Goal: Task Accomplishment & Management: Manage account settings

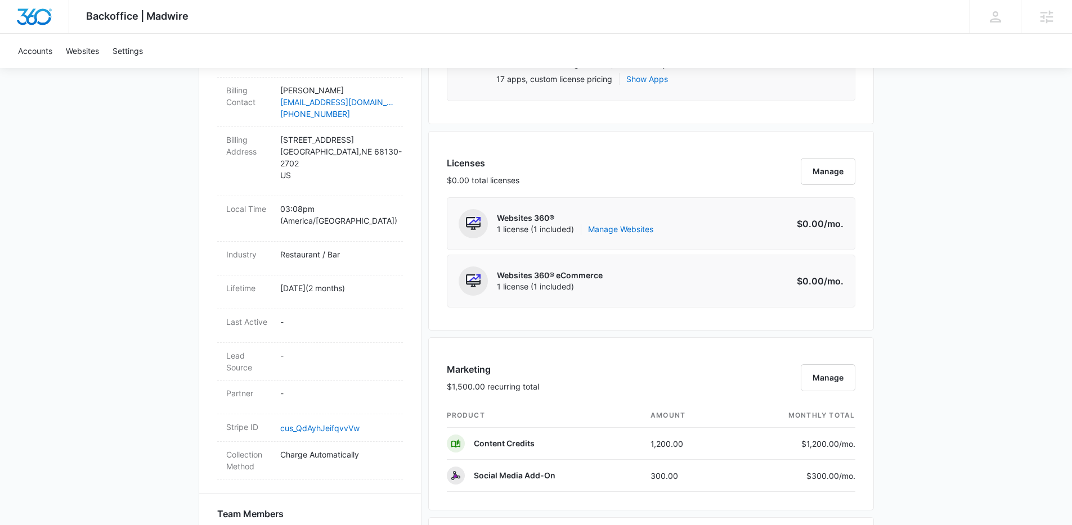
scroll to position [644, 0]
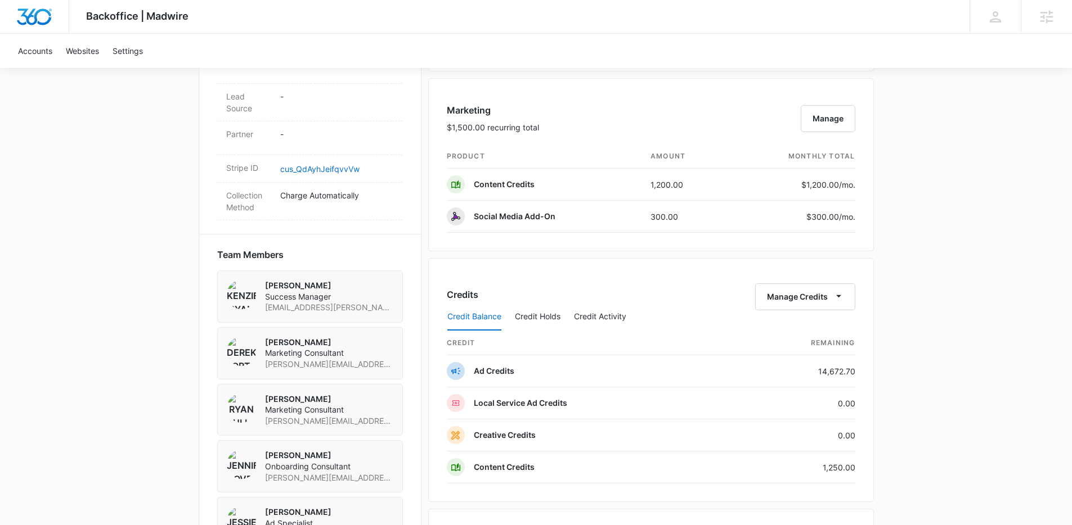
click at [953, 165] on div "Backoffice | Madwire Apps Settings Kenzie Ryan kenzie.ryan@madwire.com My Profi…" at bounding box center [536, 155] width 1072 height 1598
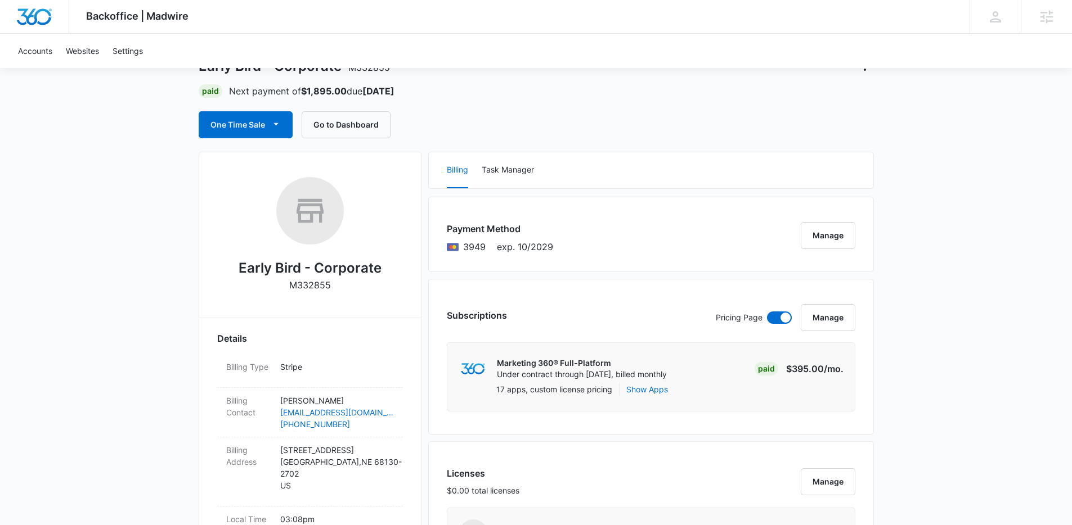
scroll to position [0, 0]
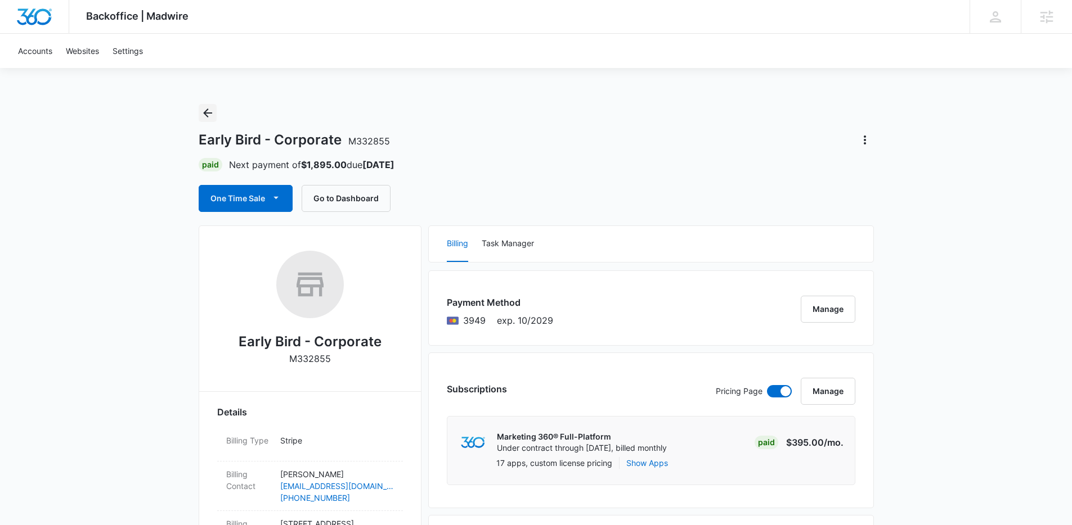
click at [210, 113] on icon "Back" at bounding box center [207, 113] width 9 height 9
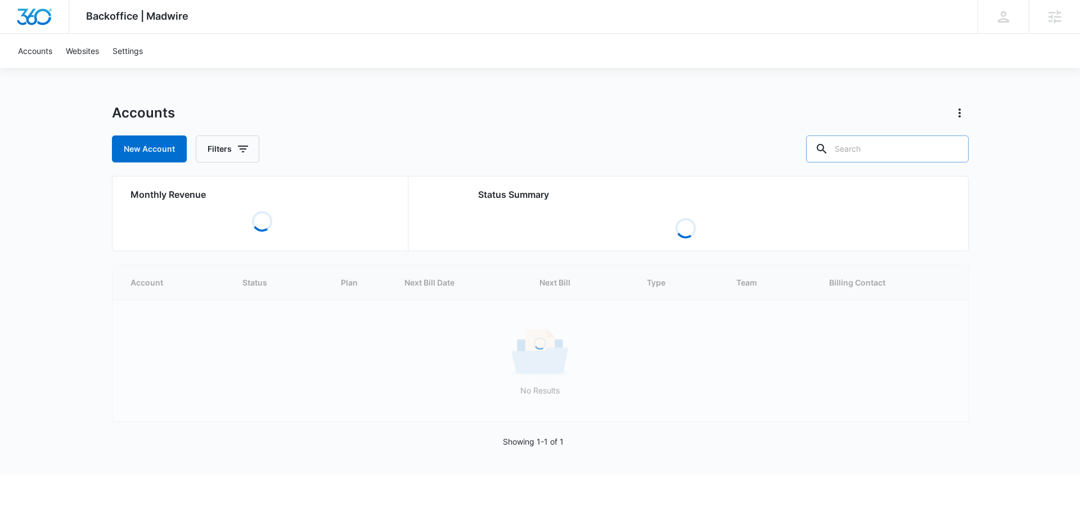
click at [892, 147] on input "text" at bounding box center [887, 149] width 163 height 27
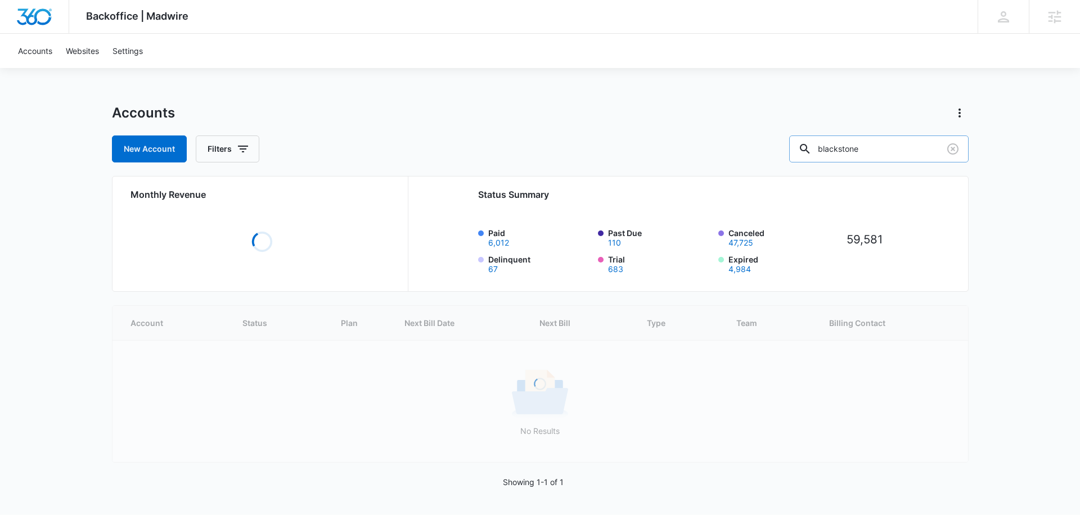
type input "blackstone"
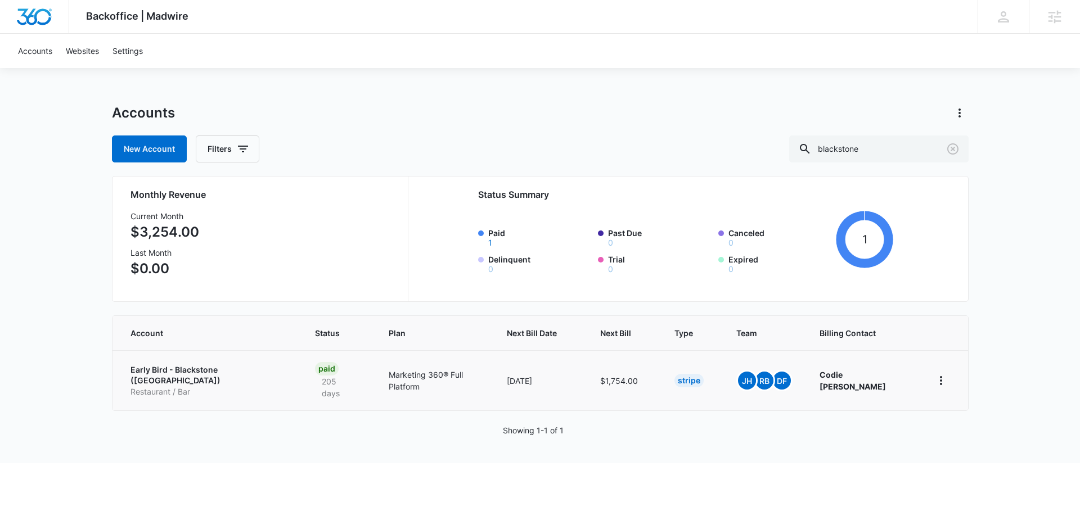
click at [223, 374] on p "Early Bird - Blackstone (NE)" at bounding box center [210, 376] width 158 height 22
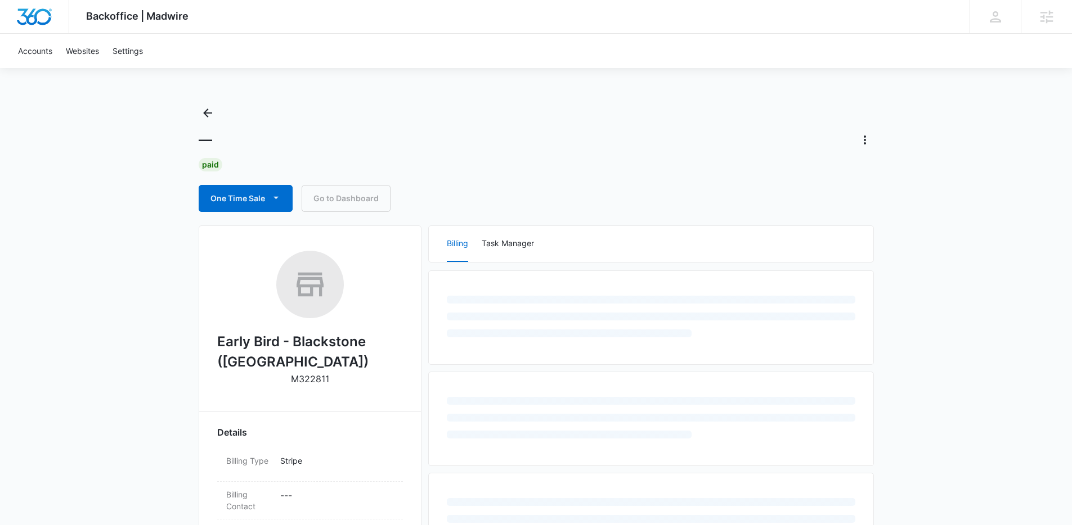
click at [107, 361] on div "Backoffice | Madwire Apps Settings Kenzie Ryan kenzie.ryan@madwire.com My Profi…" at bounding box center [536, 485] width 1072 height 970
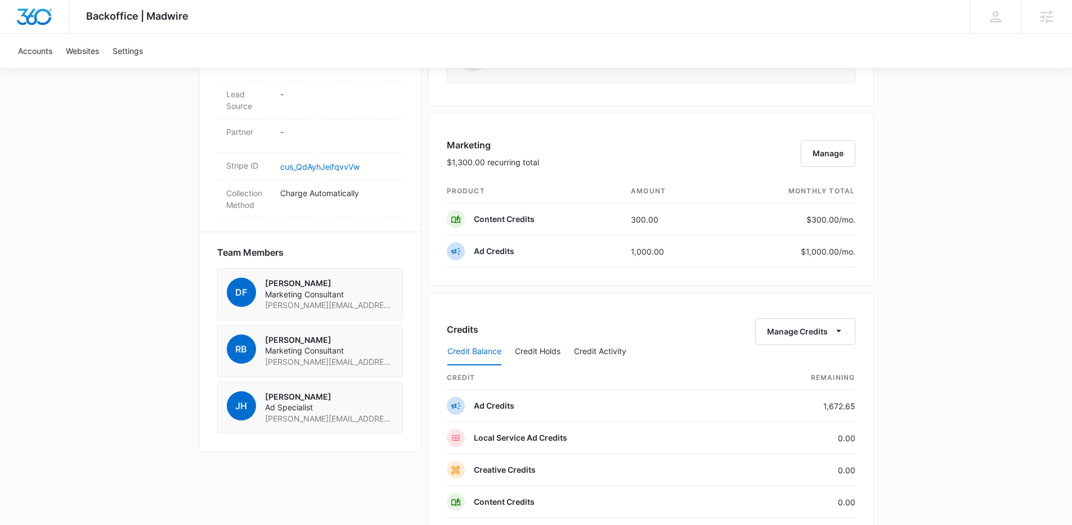
scroll to position [807, 0]
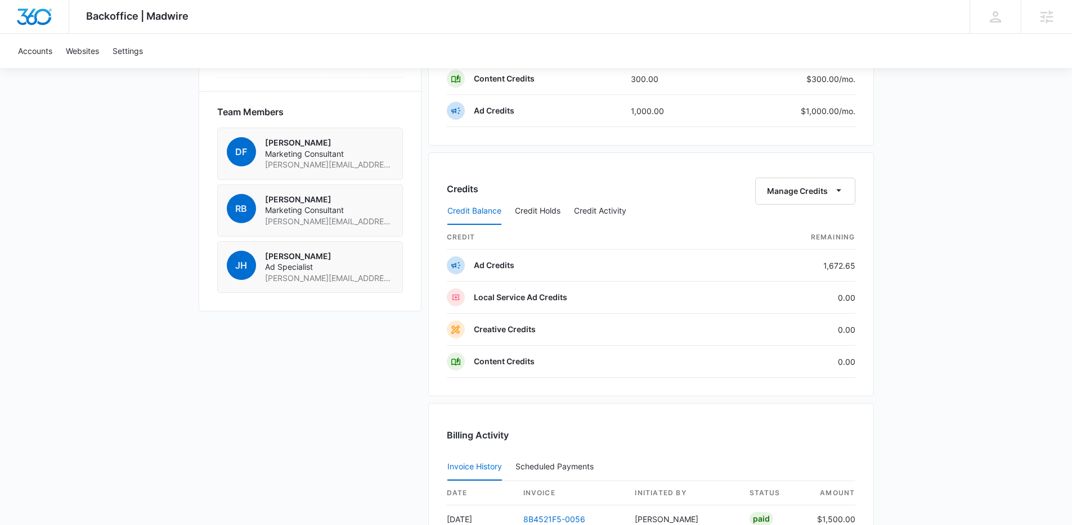
click at [844, 195] on icon "button" at bounding box center [839, 191] width 12 height 12
click at [808, 233] on button "Transfer Credits" at bounding box center [805, 227] width 100 height 17
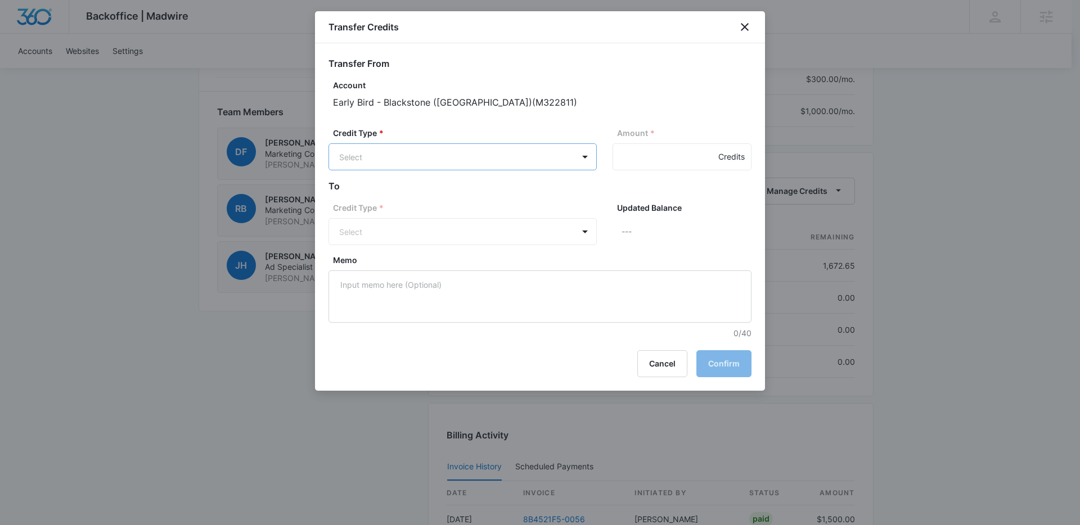
click at [397, 161] on body "Backoffice | Madwire Apps Settings Kenzie Ryan kenzie.ryan@madwire.com My Profi…" at bounding box center [540, 15] width 1080 height 1644
click at [385, 196] on p "Ad Credits (1672.65 Credits)" at bounding box center [422, 200] width 106 height 12
click at [375, 228] on body "Backoffice | Madwire Apps Settings Kenzie Ryan kenzie.ryan@madwire.com My Profi…" at bounding box center [540, 15] width 1080 height 1644
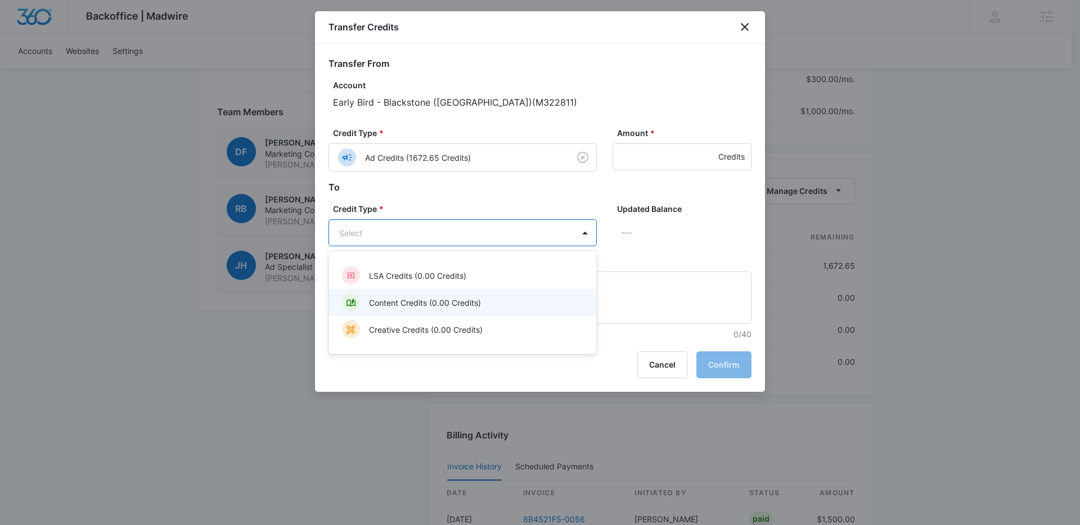
click at [407, 311] on div "Content Credits (0.00 Credits)" at bounding box center [461, 303] width 239 height 18
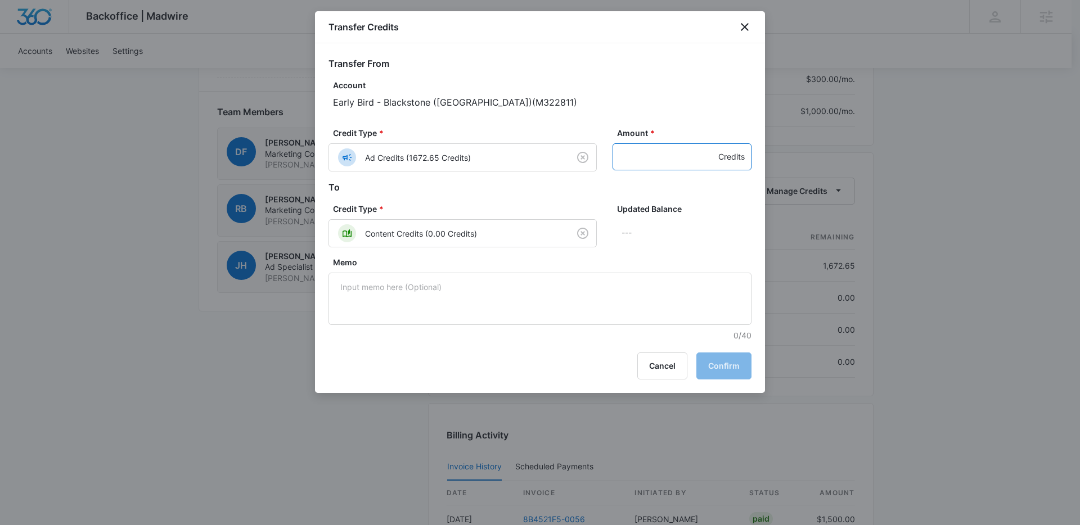
click at [630, 151] on input "Amount *" at bounding box center [682, 156] width 139 height 27
type input "50"
click at [727, 362] on button "Confirm" at bounding box center [723, 366] width 55 height 27
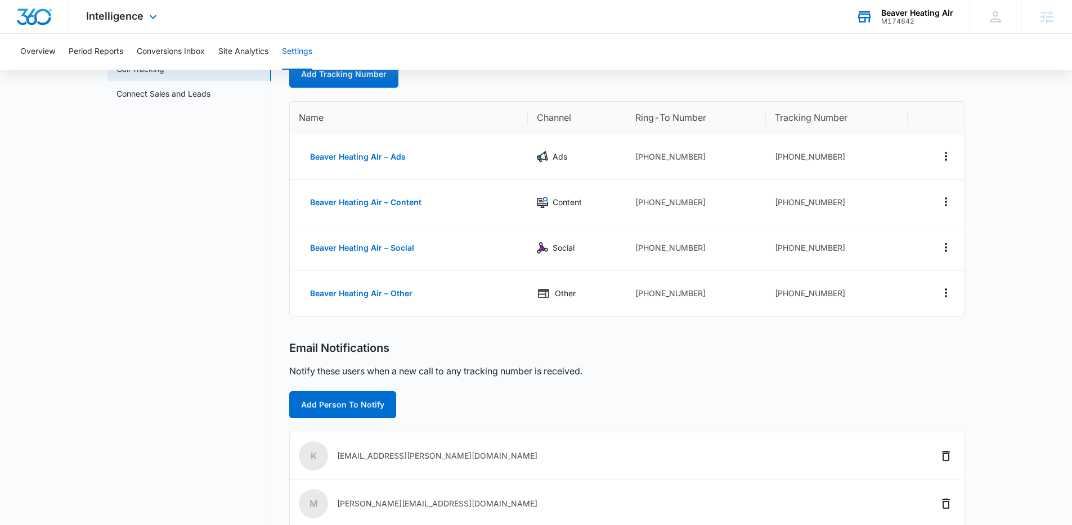
click at [891, 25] on div "Beaver Heating Air M174842 Your Accounts View All" at bounding box center [904, 16] width 131 height 33
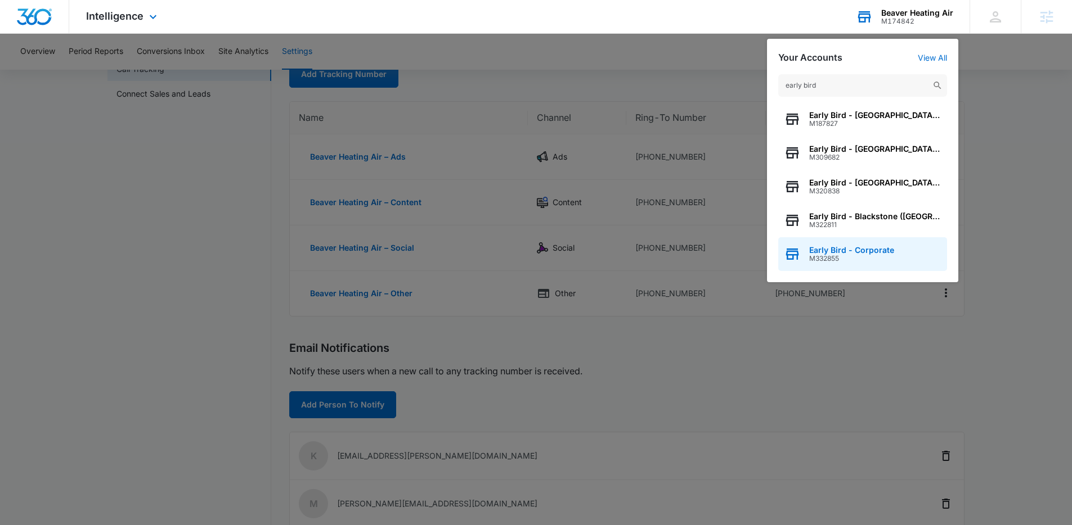
type input "early bird"
click at [841, 250] on span "Early Bird - Corporate" at bounding box center [851, 250] width 85 height 9
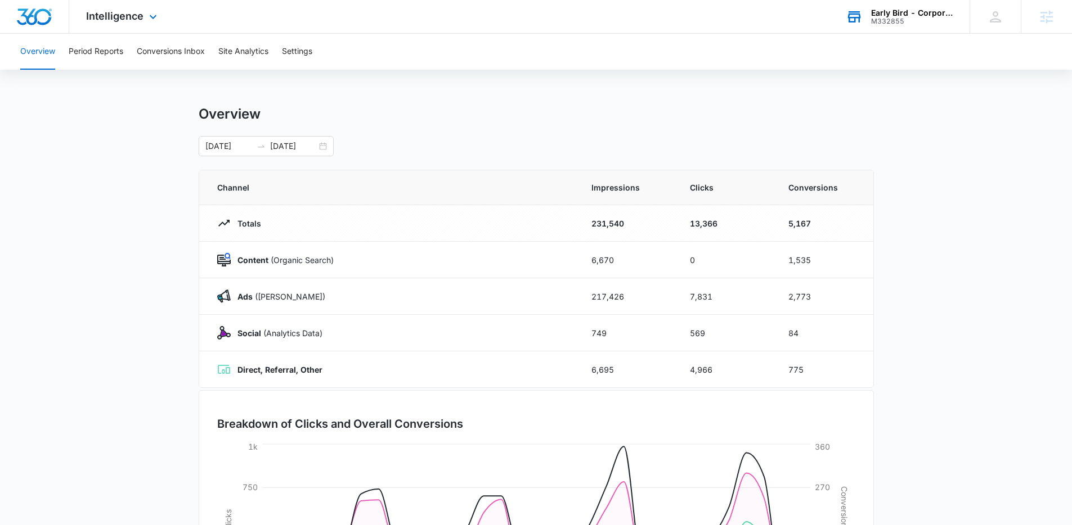
click at [127, 26] on div "Intelligence Apps Reputation Websites Forms CRM Email Social Shop Payments POS …" at bounding box center [122, 16] width 107 height 33
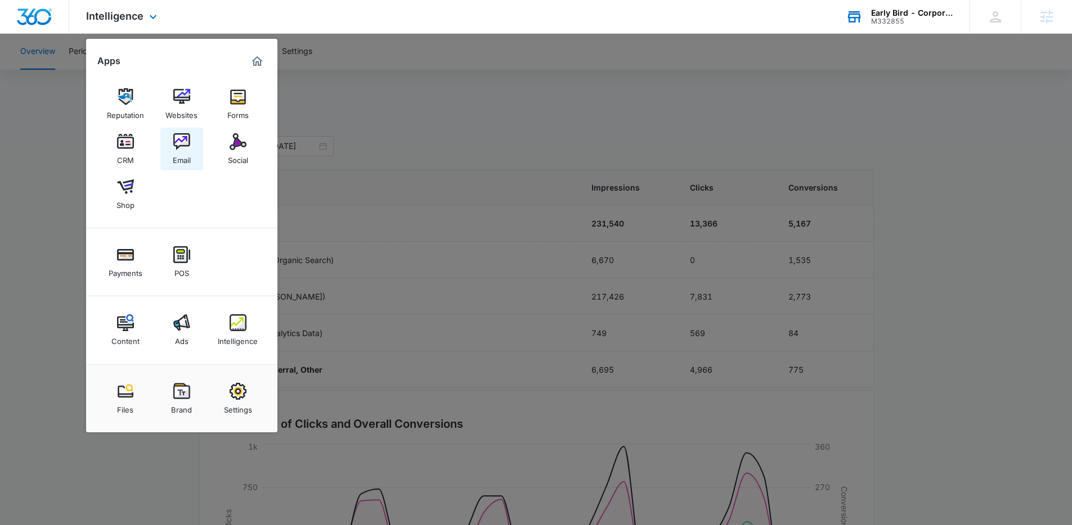
click at [172, 133] on link "Email" at bounding box center [181, 149] width 43 height 43
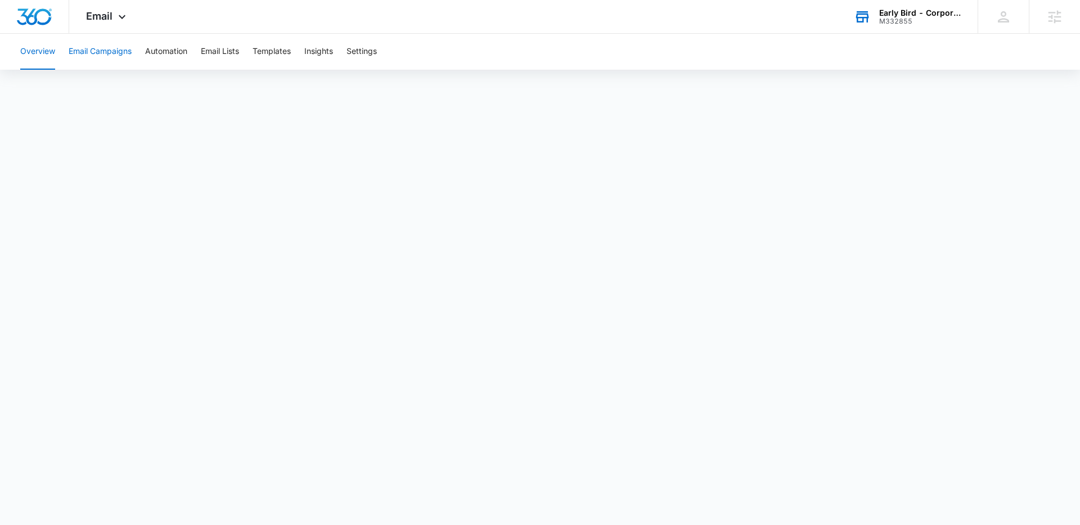
click at [121, 48] on button "Email Campaigns" at bounding box center [100, 52] width 63 height 36
click at [113, 18] on div "Email Apps Reputation Websites Forms CRM Email Social Shop Payments POS Content…" at bounding box center [107, 16] width 77 height 33
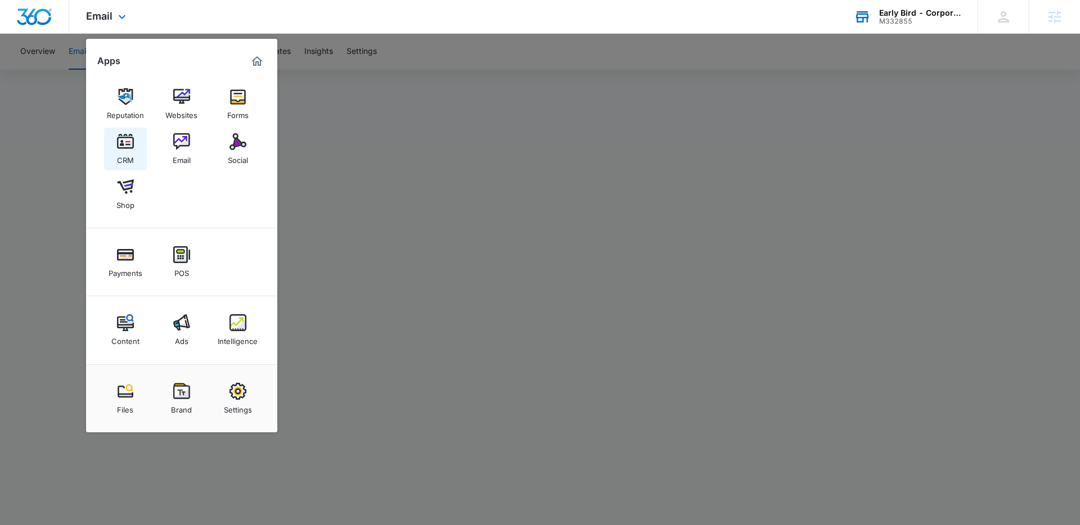
click at [129, 150] on img at bounding box center [125, 141] width 17 height 17
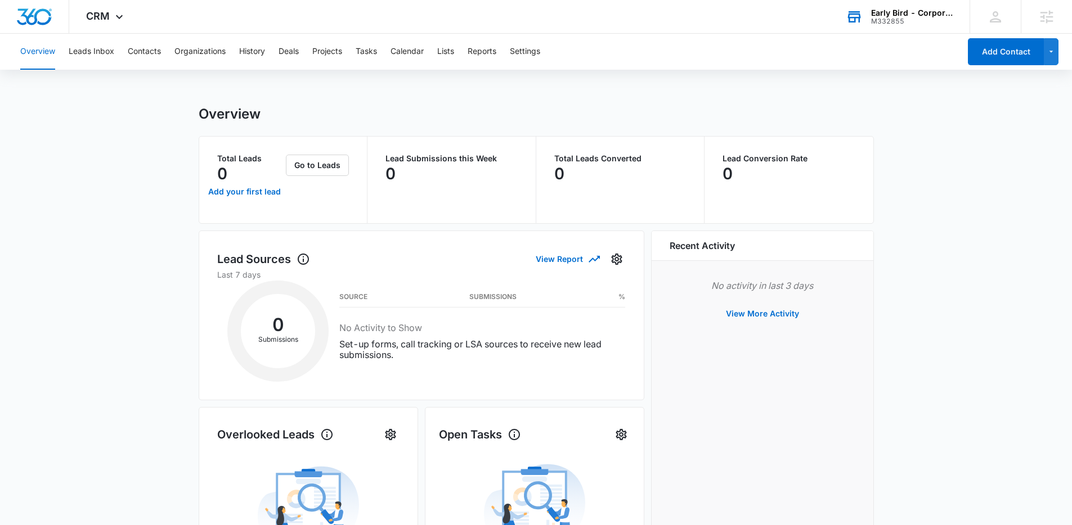
click at [436, 56] on div "Overview Leads Inbox Contacts Organizations History Deals Projects Tasks Calend…" at bounding box center [487, 52] width 946 height 36
click at [444, 55] on button "Lists" at bounding box center [445, 52] width 17 height 36
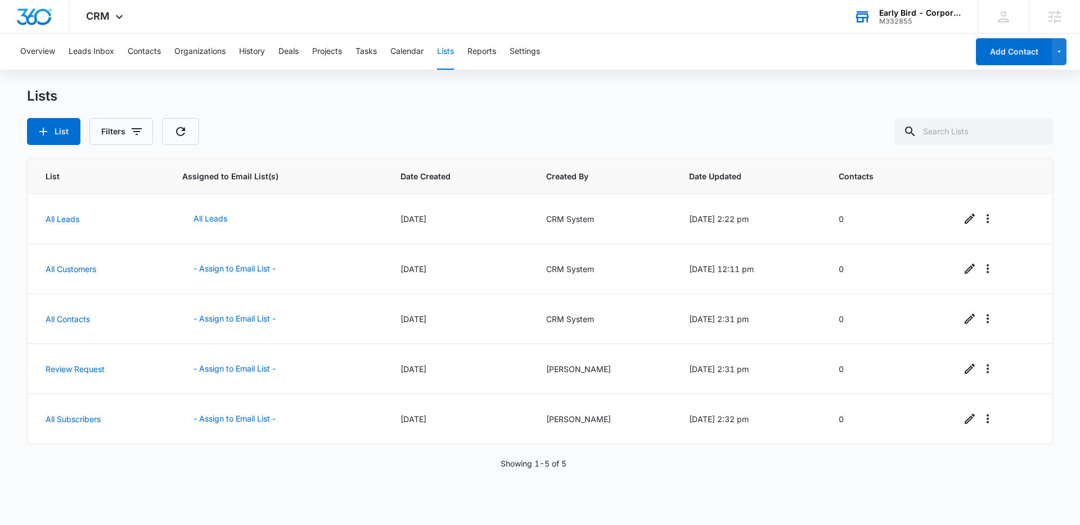
click at [424, 478] on div "List Assigned to Email List(s) Date Created Created By Date Updated Contacts Al…" at bounding box center [540, 334] width 1026 height 351
click at [291, 86] on div "Overview Leads Inbox Contacts Organizations History Deals Projects Tasks Calend…" at bounding box center [540, 278] width 1080 height 489
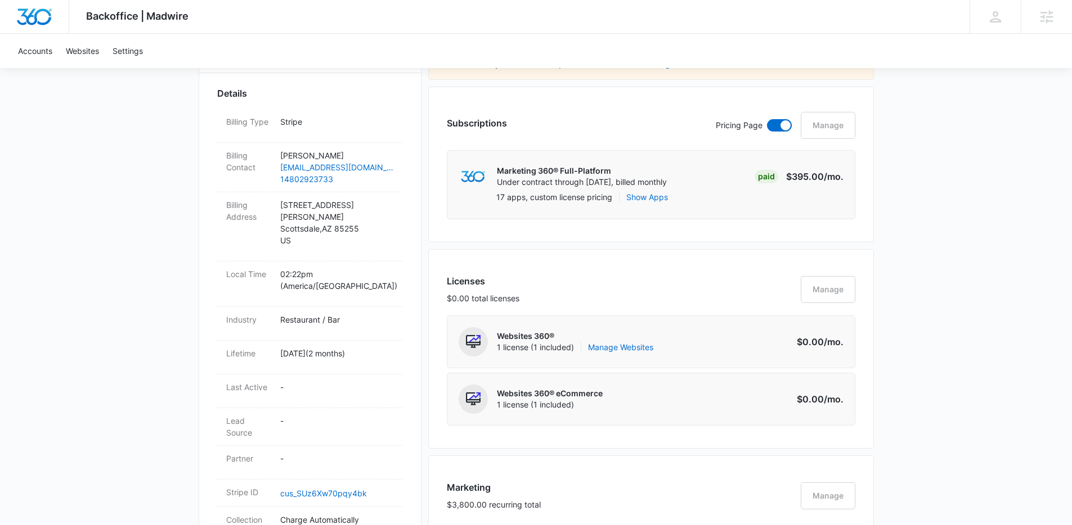
scroll to position [159, 0]
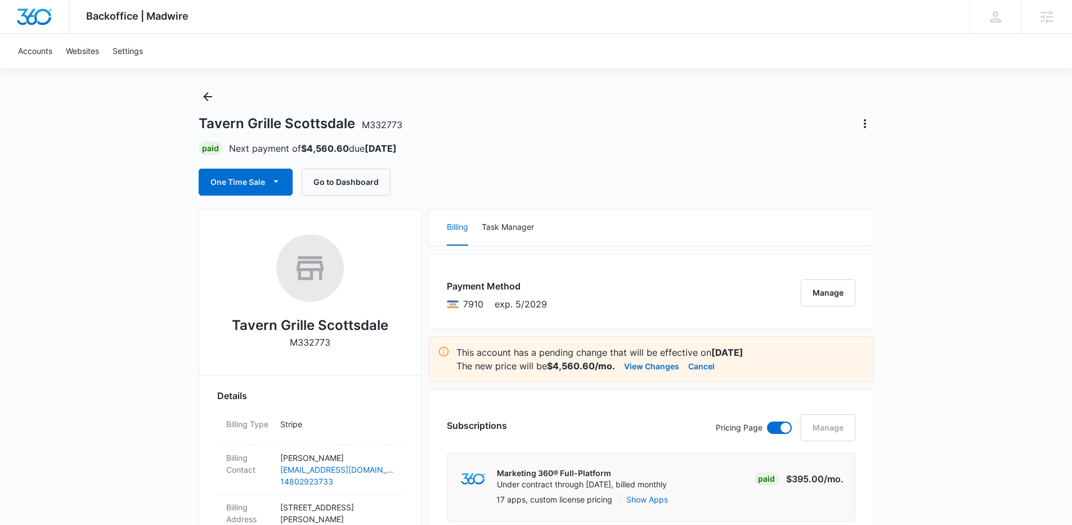
scroll to position [23, 0]
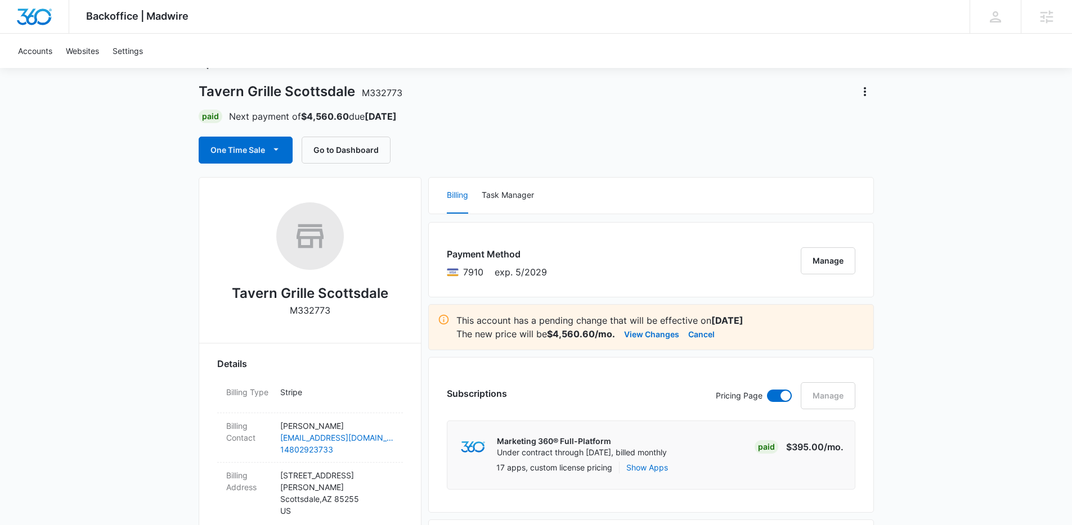
scroll to position [0, 0]
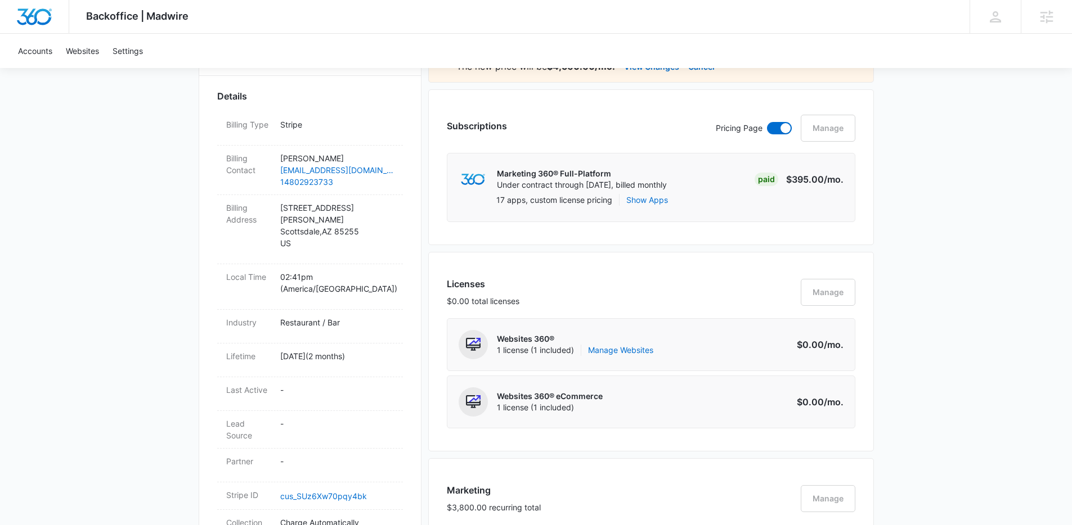
scroll to position [135, 0]
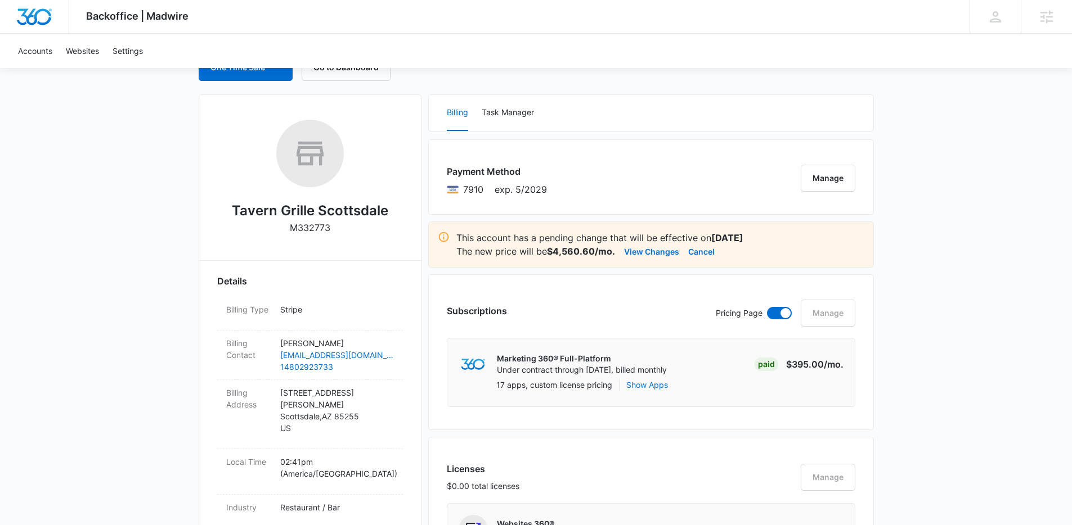
scroll to position [0, 0]
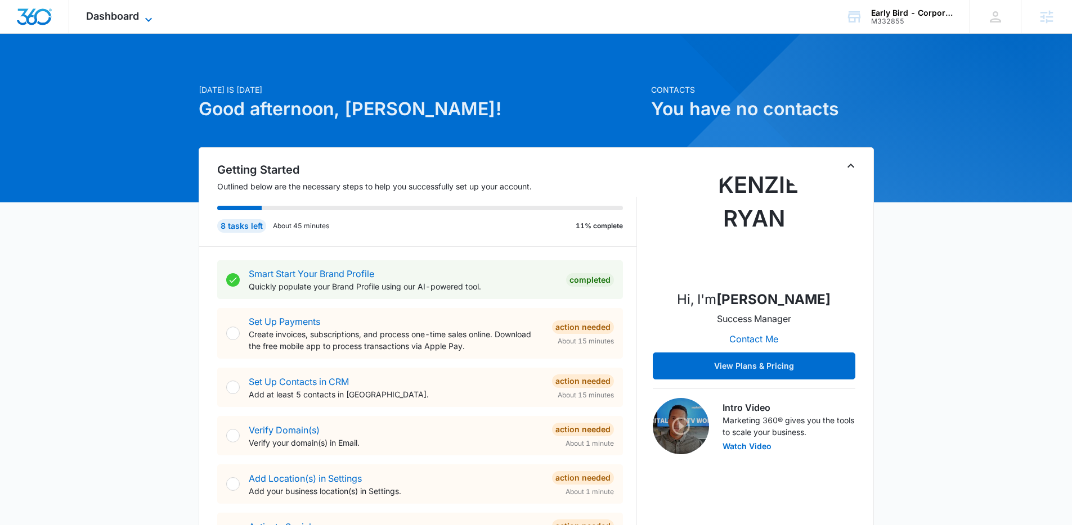
click at [127, 19] on span "Dashboard" at bounding box center [112, 16] width 53 height 12
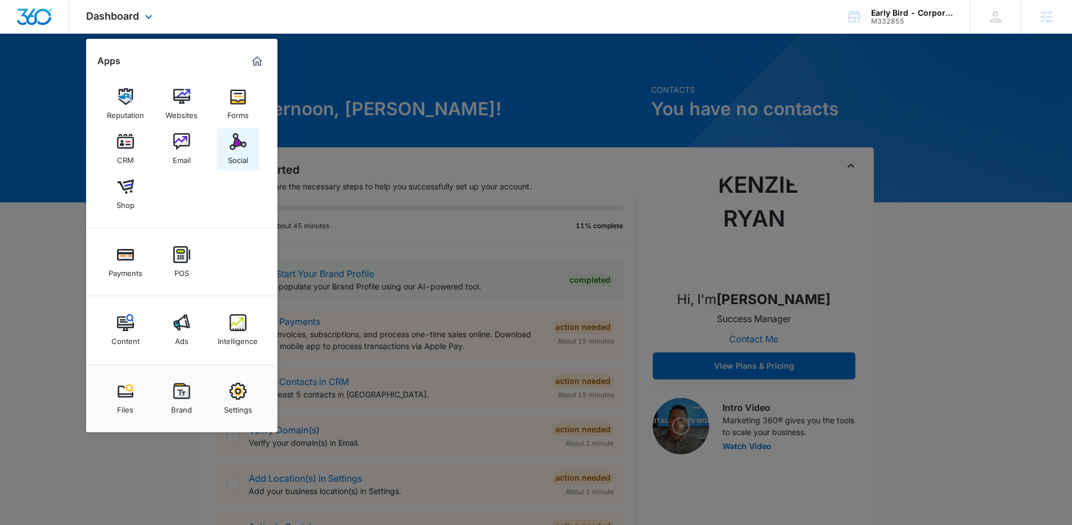
click at [241, 164] on div "Social" at bounding box center [238, 157] width 20 height 15
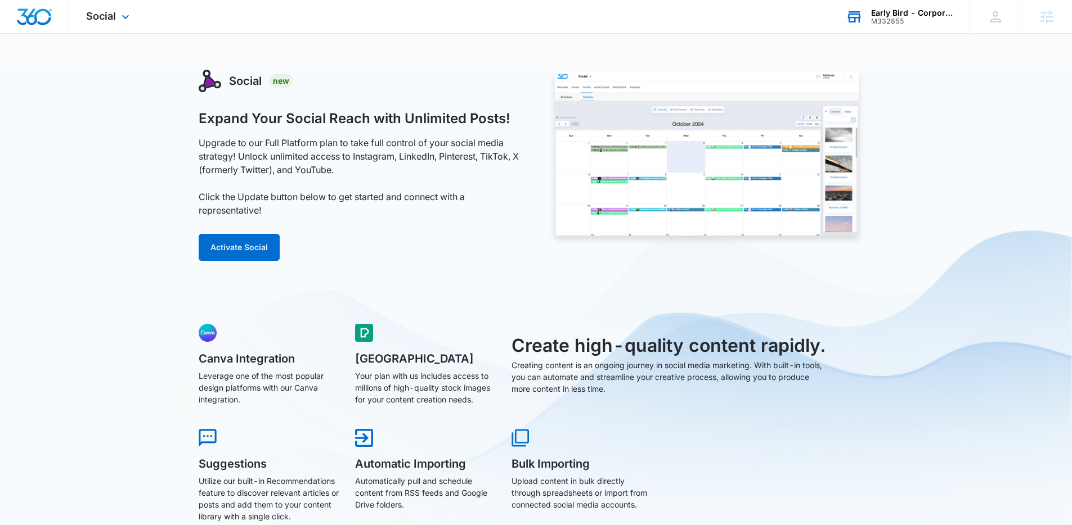
click at [914, 11] on div "Early Bird - Corporate" at bounding box center [912, 12] width 82 height 9
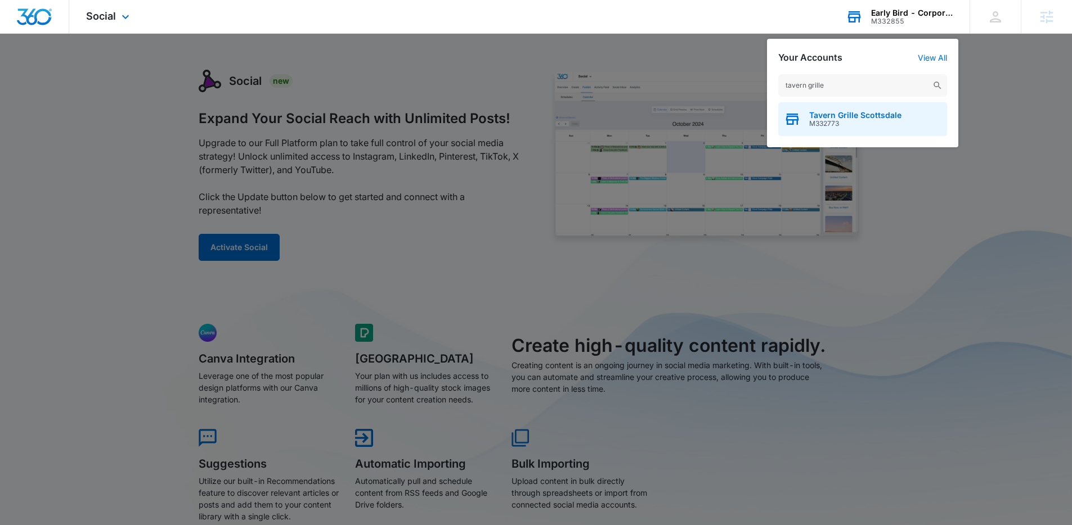
type input "tavern grille"
click at [835, 115] on span "Tavern Grille Scottsdale" at bounding box center [855, 115] width 92 height 9
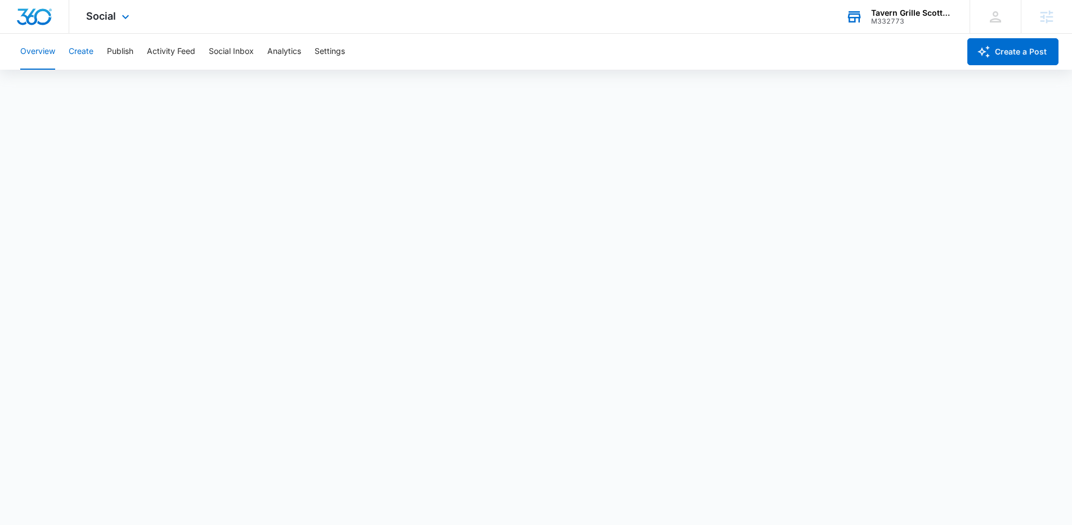
click at [82, 57] on button "Create" at bounding box center [81, 52] width 25 height 36
click at [120, 52] on button "Publish" at bounding box center [120, 52] width 26 height 36
click at [50, 54] on button "Overview" at bounding box center [37, 52] width 35 height 36
click at [314, 50] on div "Overview Create Publish Activity Feed Social Inbox Analytics Settings" at bounding box center [487, 52] width 946 height 36
click at [326, 50] on button "Settings" at bounding box center [329, 52] width 30 height 36
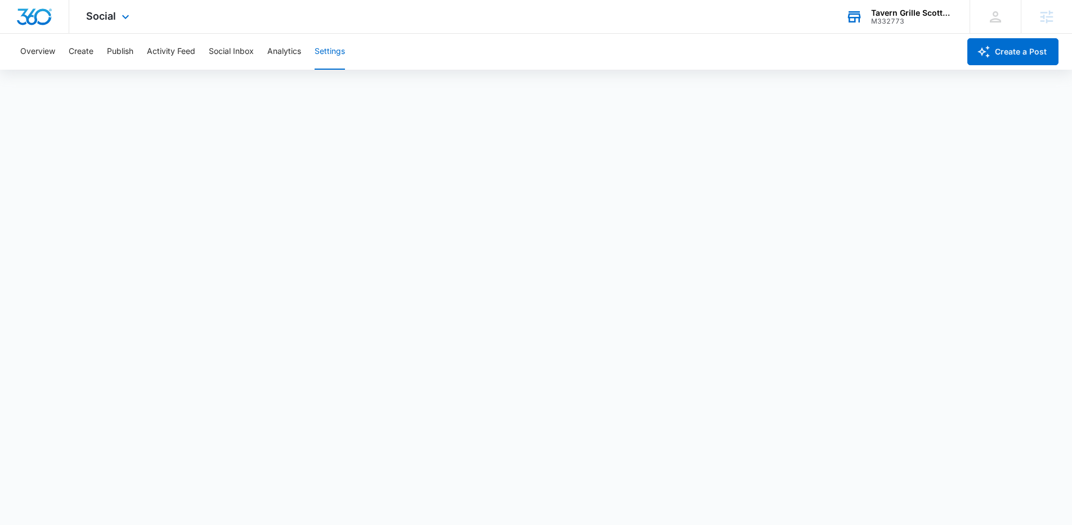
click at [31, 25] on div at bounding box center [34, 16] width 69 height 33
click at [33, 13] on img "Dashboard" at bounding box center [34, 16] width 36 height 17
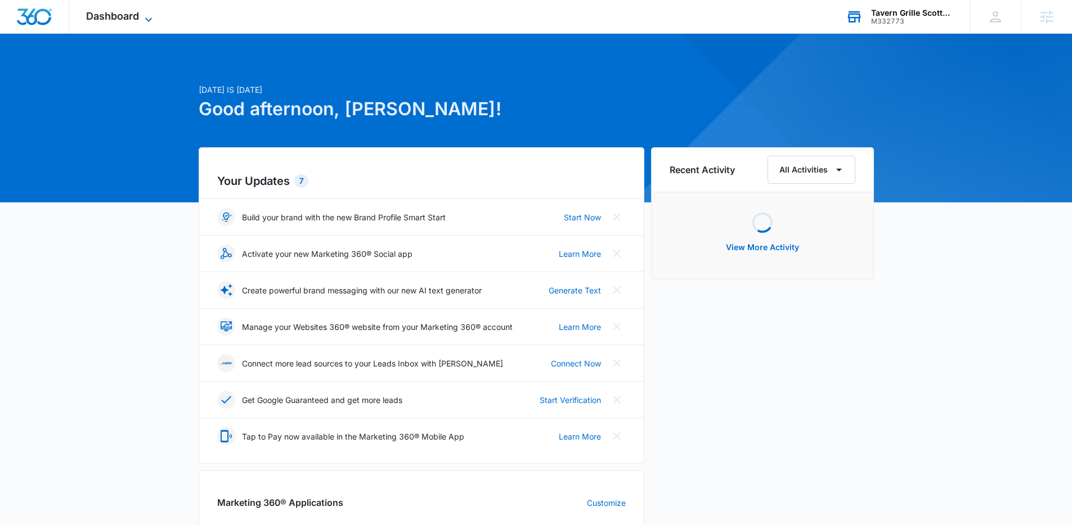
click at [95, 12] on span "Dashboard" at bounding box center [112, 16] width 53 height 12
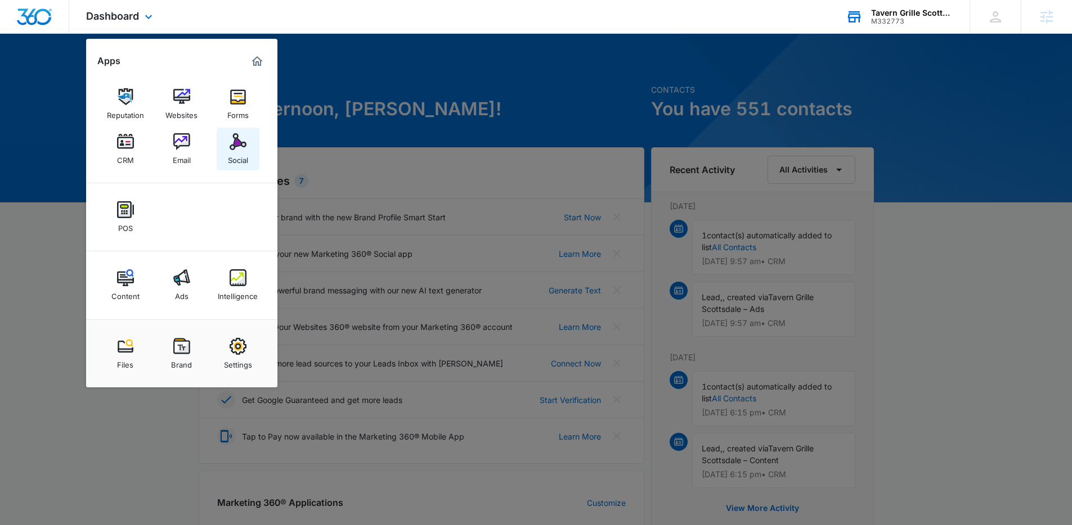
click at [239, 144] on img at bounding box center [238, 141] width 17 height 17
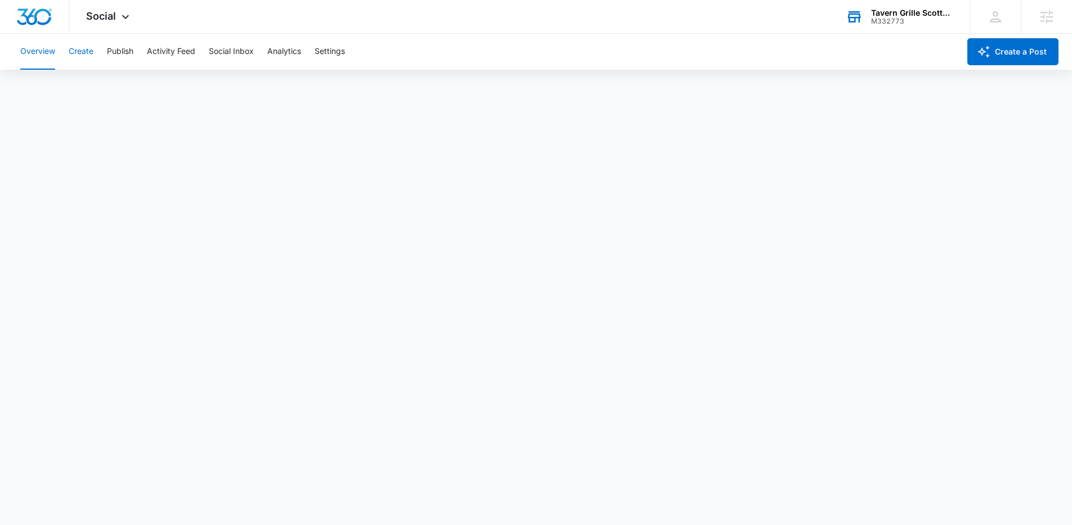
click at [84, 57] on button "Create" at bounding box center [81, 52] width 25 height 36
click at [109, 82] on button "Approvals" at bounding box center [110, 86] width 38 height 32
click at [77, 58] on button "Create" at bounding box center [81, 52] width 25 height 36
click at [102, 82] on button "Approvals" at bounding box center [110, 86] width 38 height 32
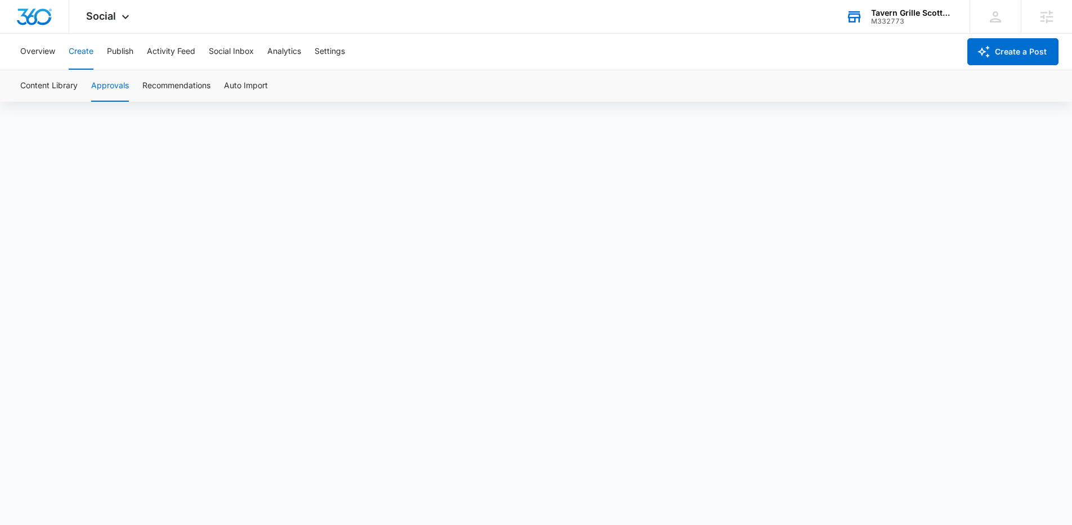
click at [68, 54] on div "Overview Create Publish Activity Feed Social Inbox Analytics Settings" at bounding box center [487, 52] width 946 height 36
click at [63, 83] on button "Content Library" at bounding box center [48, 86] width 57 height 32
